Goal: Task Accomplishment & Management: Manage account settings

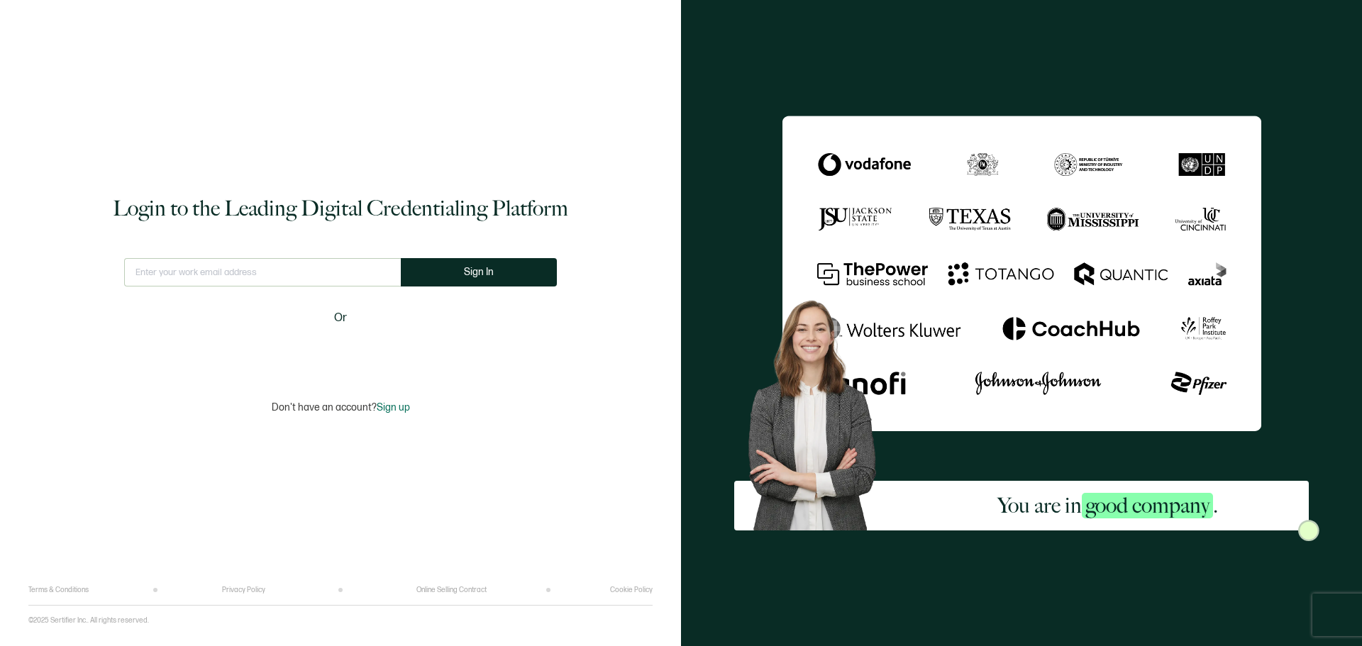
drag, startPoint x: 81, startPoint y: 436, endPoint x: 83, endPoint y: 429, distance: 8.1
click at [81, 436] on div "Login to the Leading Digital Credentialing Platform This doesn't look like a va…" at bounding box center [340, 303] width 624 height 565
click at [239, 274] on input "text" at bounding box center [262, 272] width 277 height 28
click at [314, 276] on input "text" at bounding box center [262, 272] width 277 height 28
type input "[EMAIL_ADDRESS][DOMAIN_NAME]"
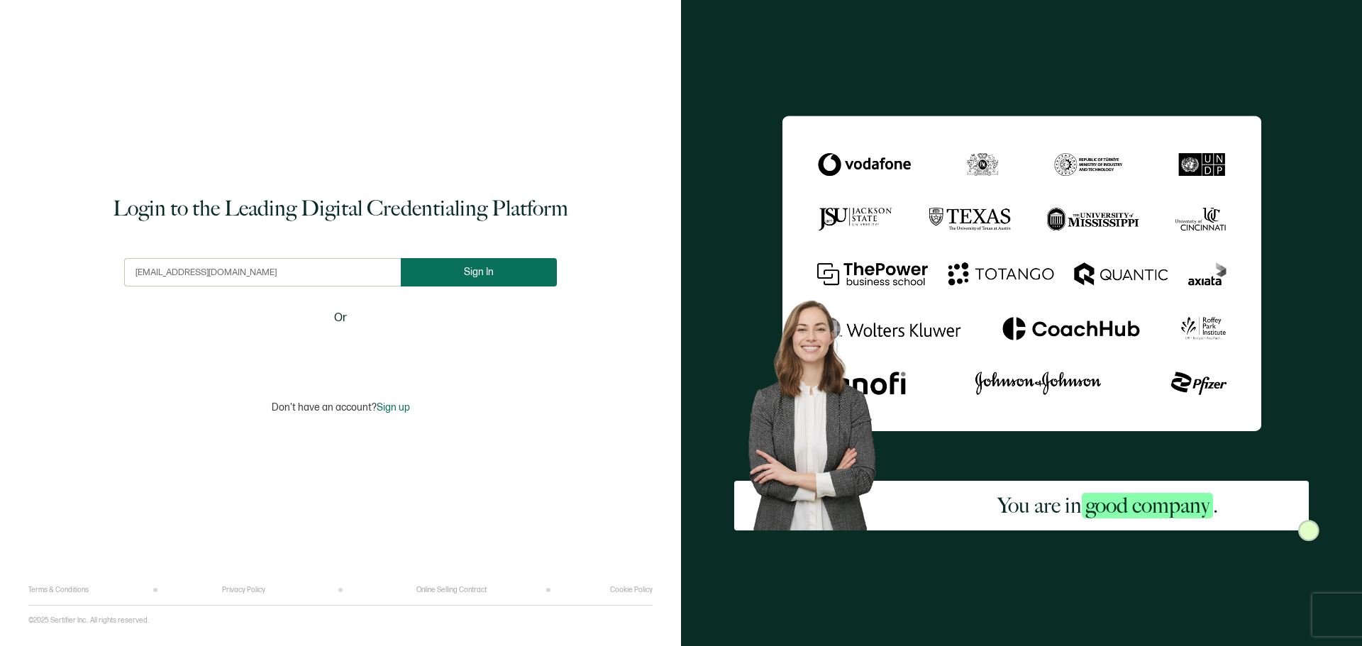
click at [436, 283] on button "Sign In" at bounding box center [479, 272] width 156 height 28
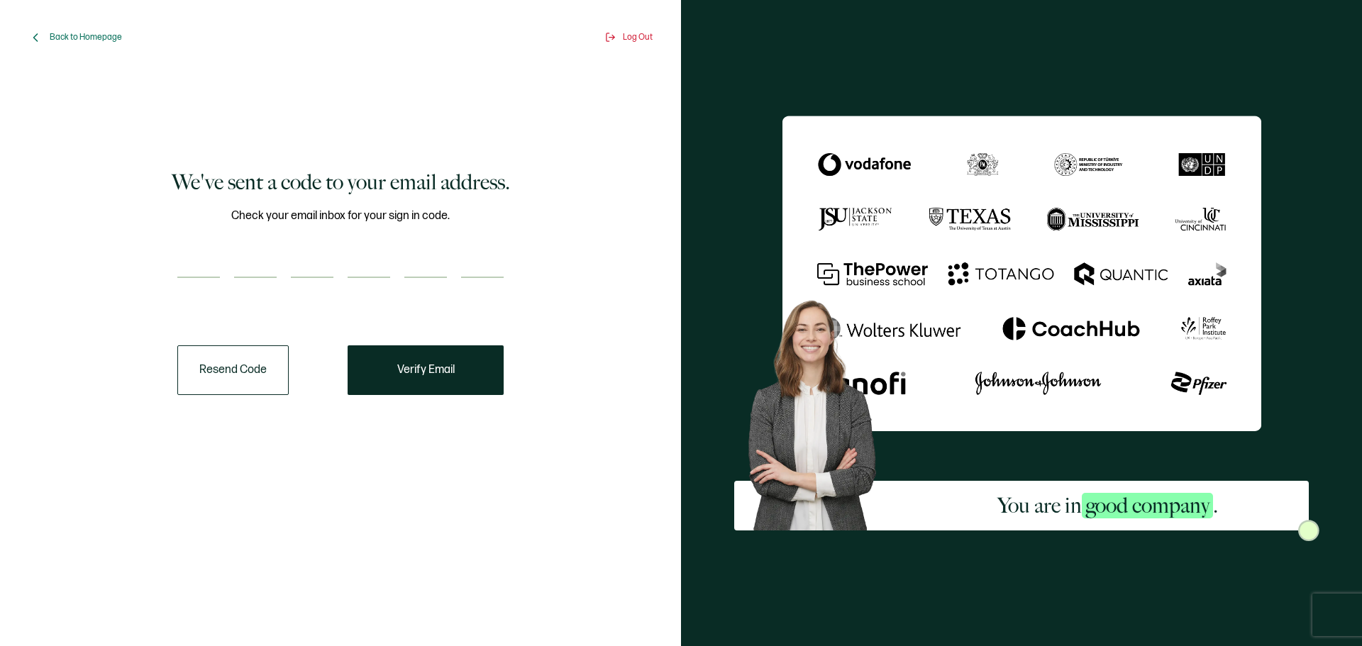
click at [192, 250] on input "number" at bounding box center [198, 264] width 43 height 28
paste input "7"
type input "7"
type input "0"
type input "5"
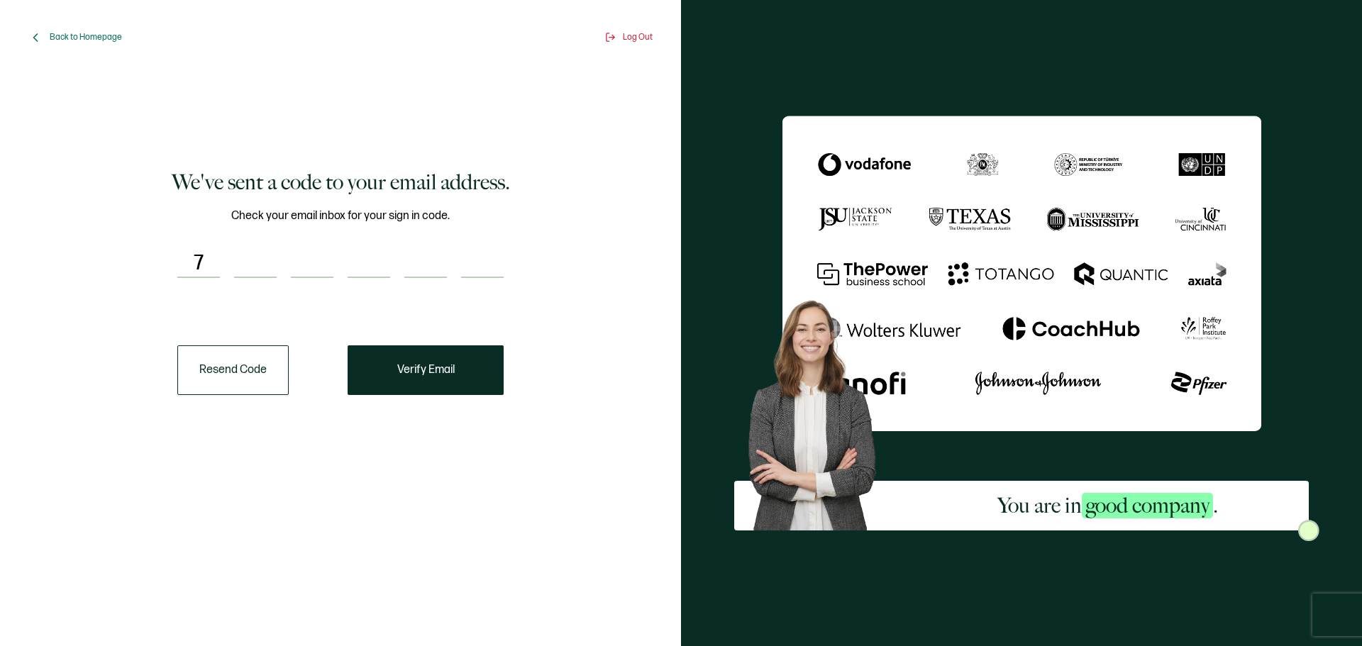
type input "3"
type input "6"
type input "0"
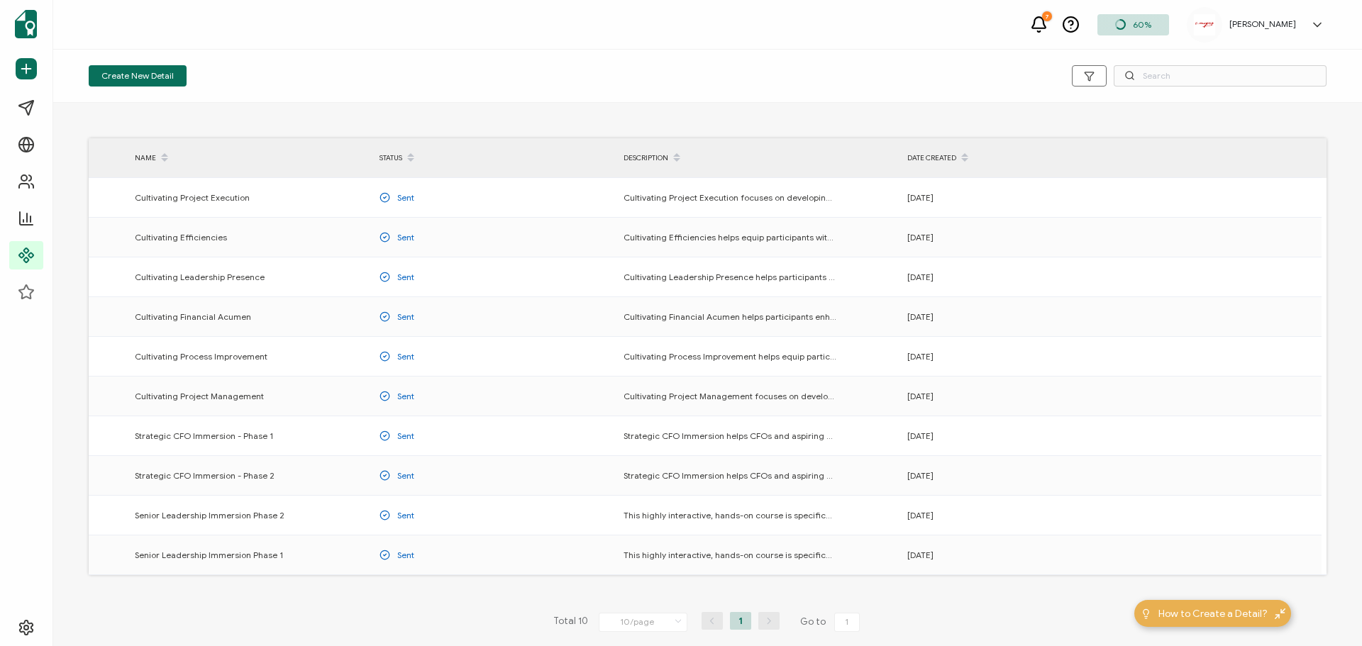
click at [226, 599] on div "NAME STATUS DESCRIPTION DATE CREATED Cultivating Project Execution Sent Cultiva…" at bounding box center [707, 375] width 1309 height 544
